Goal: Transaction & Acquisition: Purchase product/service

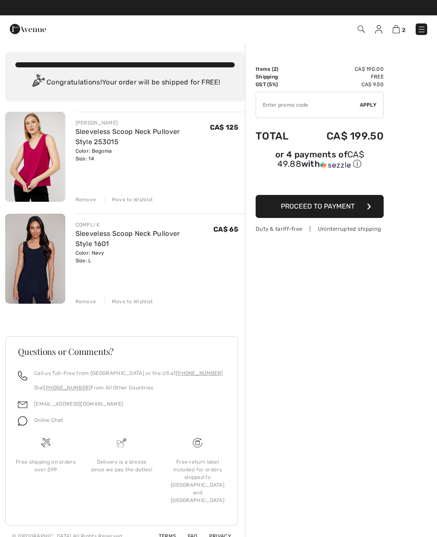
click at [319, 210] on span "Proceed to Payment" at bounding box center [318, 206] width 74 height 8
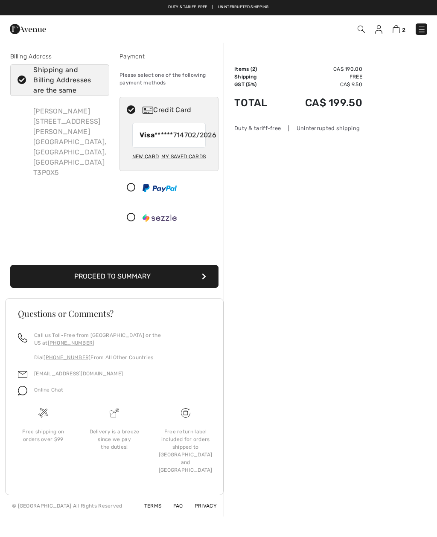
checkbox input "true"
click at [143, 288] on button "Proceed to Summary" at bounding box center [114, 276] width 208 height 23
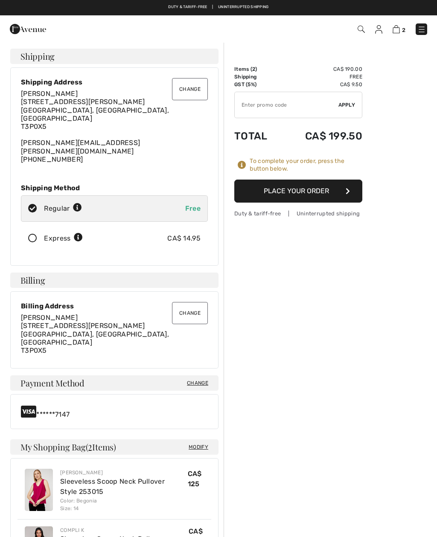
click at [309, 191] on button "Place Your Order" at bounding box center [298, 191] width 128 height 23
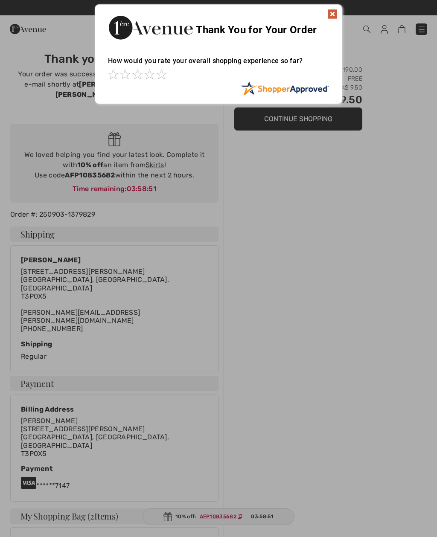
click at [332, 14] on img at bounding box center [332, 14] width 10 height 10
